Goal: Task Accomplishment & Management: Use online tool/utility

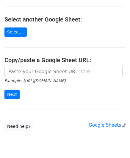
scroll to position [85, 0]
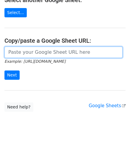
click at [27, 52] on input "url" at bounding box center [63, 51] width 118 height 11
paste input "https://docs.google.com/spreadsheets/d/1S-KbIrorauVs63mwNZcmayeTZnfTTU3Y1GmWTz1…"
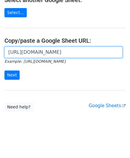
scroll to position [0, 132]
type input "https://docs.google.com/spreadsheets/d/1S-KbIrorauVs63mwNZcmayeTZnfTTU3Y1GmWTz1…"
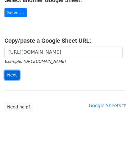
click at [14, 74] on input "Next" at bounding box center [11, 74] width 15 height 9
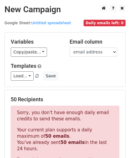
scroll to position [201, 0]
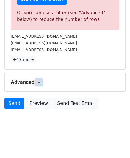
click at [41, 81] on icon at bounding box center [39, 82] width 4 height 4
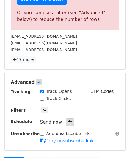
click at [68, 121] on icon at bounding box center [70, 122] width 4 height 4
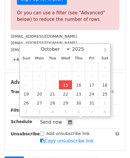
type input "[DATE] 12:00"
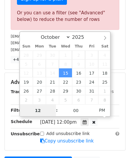
paste input "6"
type input "6"
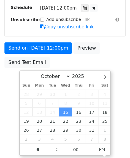
type input "[DATE] 18:00"
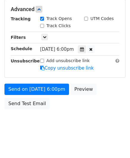
scroll to position [273, 0]
